Goal: Task Accomplishment & Management: Complete application form

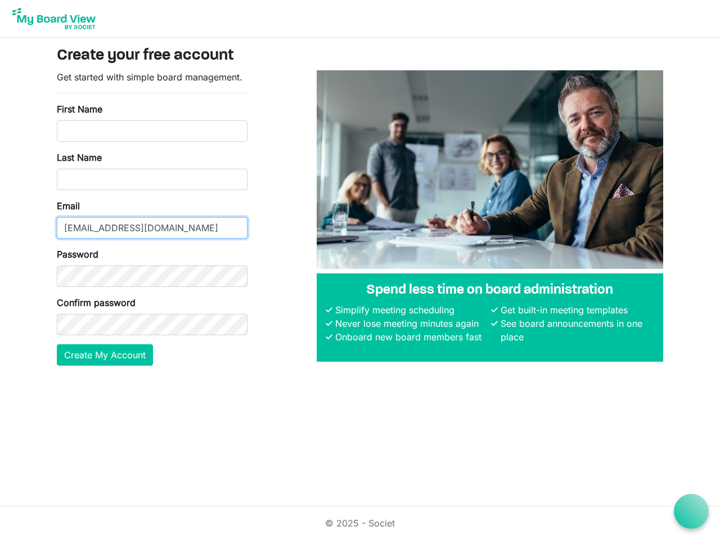
click at [152, 218] on input "[EMAIL_ADDRESS][DOMAIN_NAME]" at bounding box center [152, 227] width 191 height 21
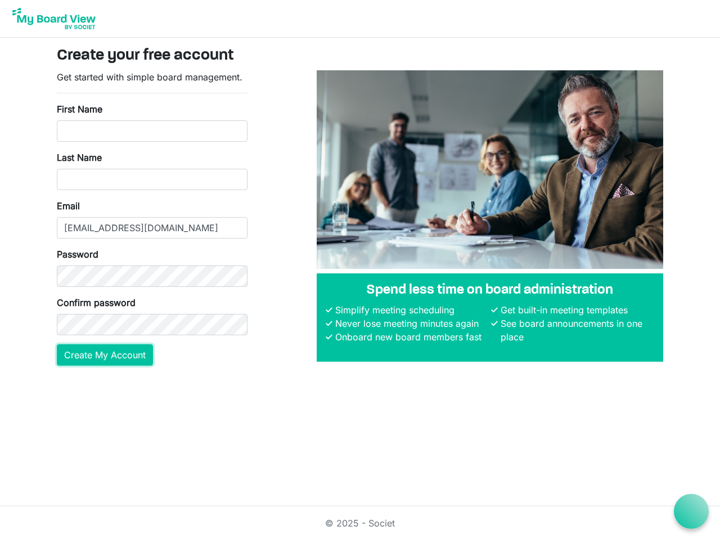
click at [105, 355] on button "Create My Account" at bounding box center [105, 354] width 96 height 21
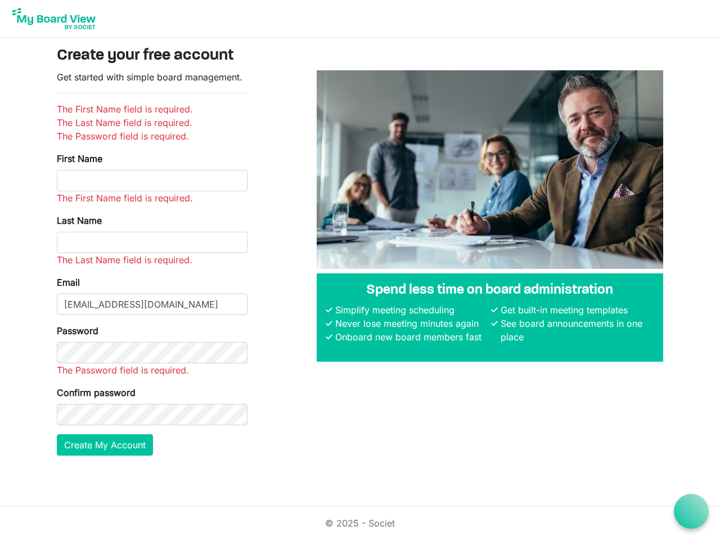
click at [692, 512] on icon at bounding box center [692, 512] width 14 height 14
